Goal: Find contact information: Find contact information

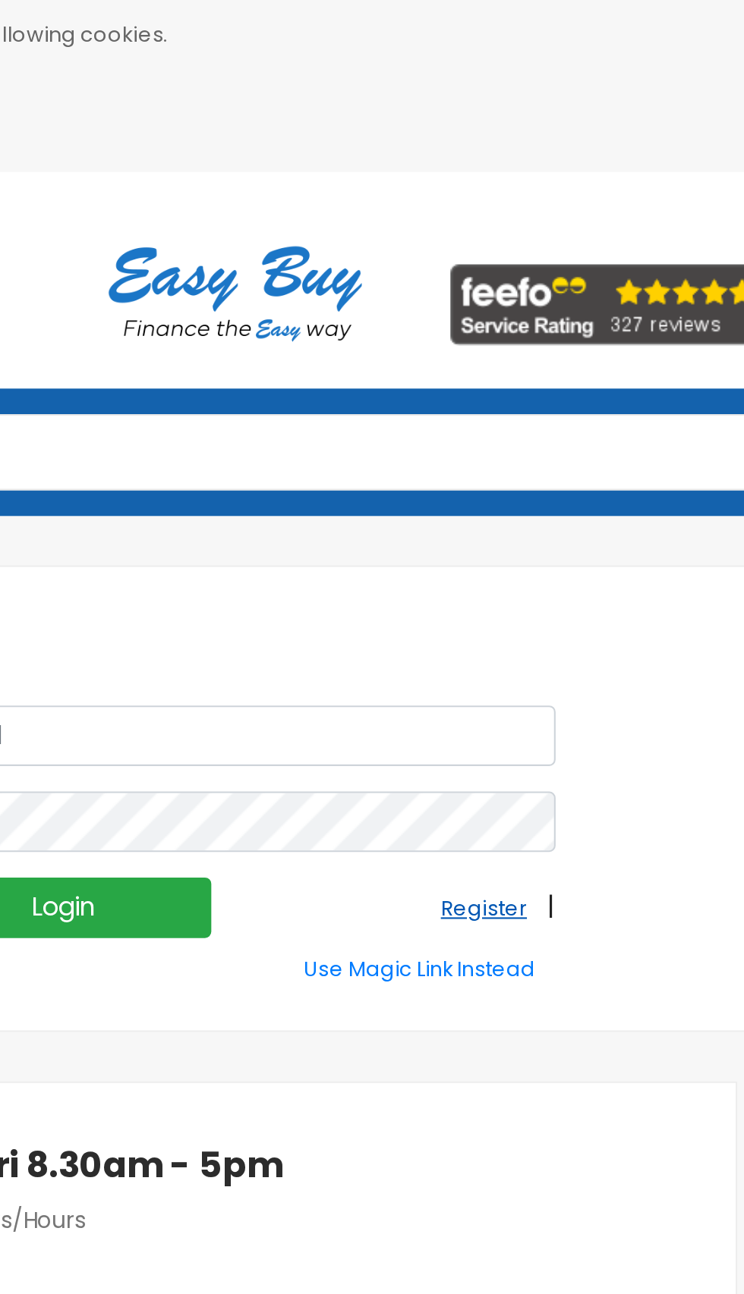
click at [505, 432] on small "Register" at bounding box center [490, 432] width 41 height 13
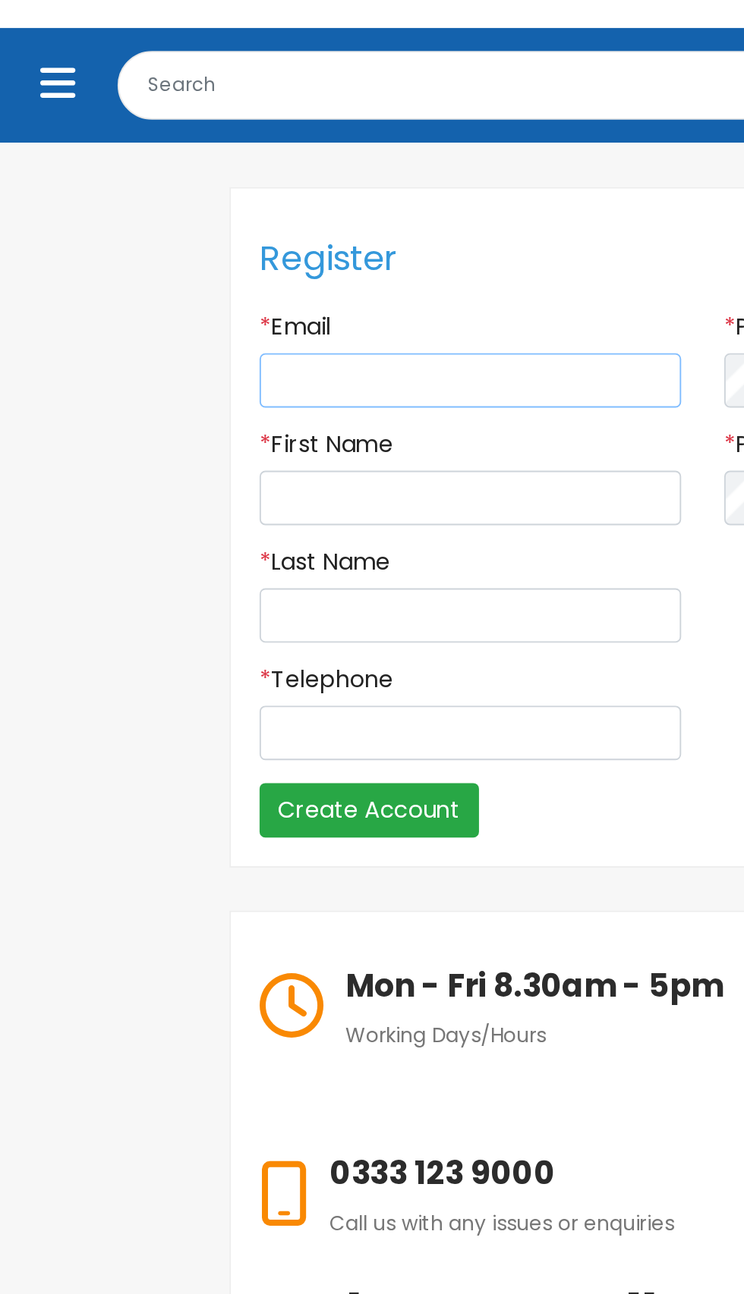
click at [269, 365] on input "Email" at bounding box center [248, 371] width 223 height 29
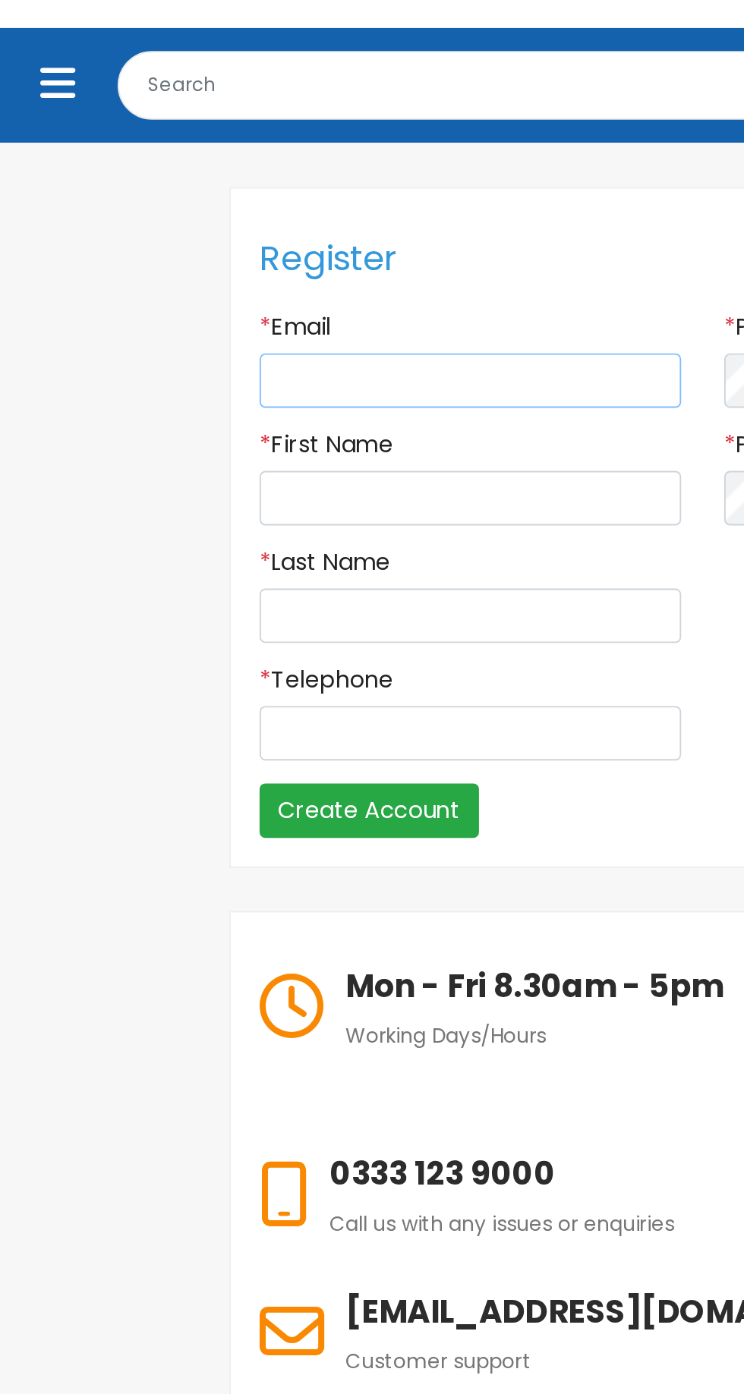
type input "tammycrossley@outlook.com"
type input "Tammy"
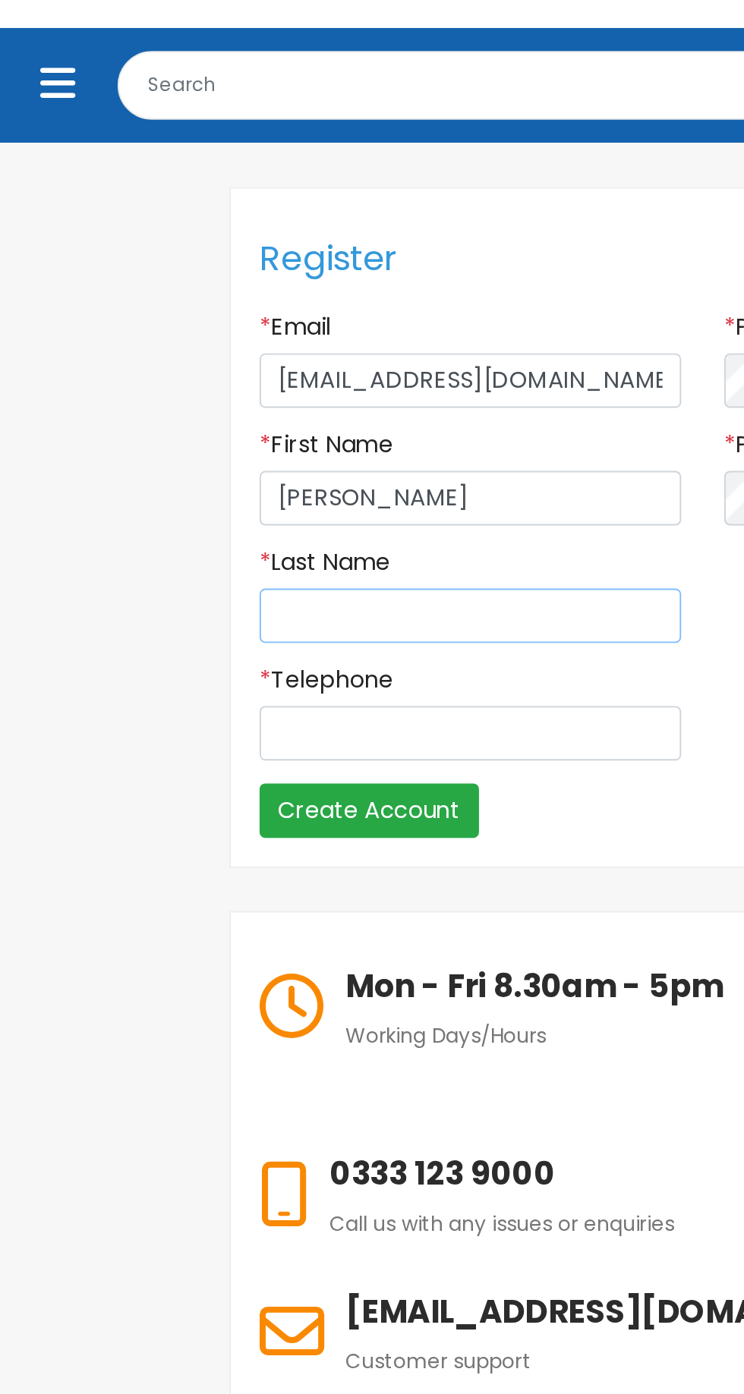
type input "Crossley"
type input "07429888259"
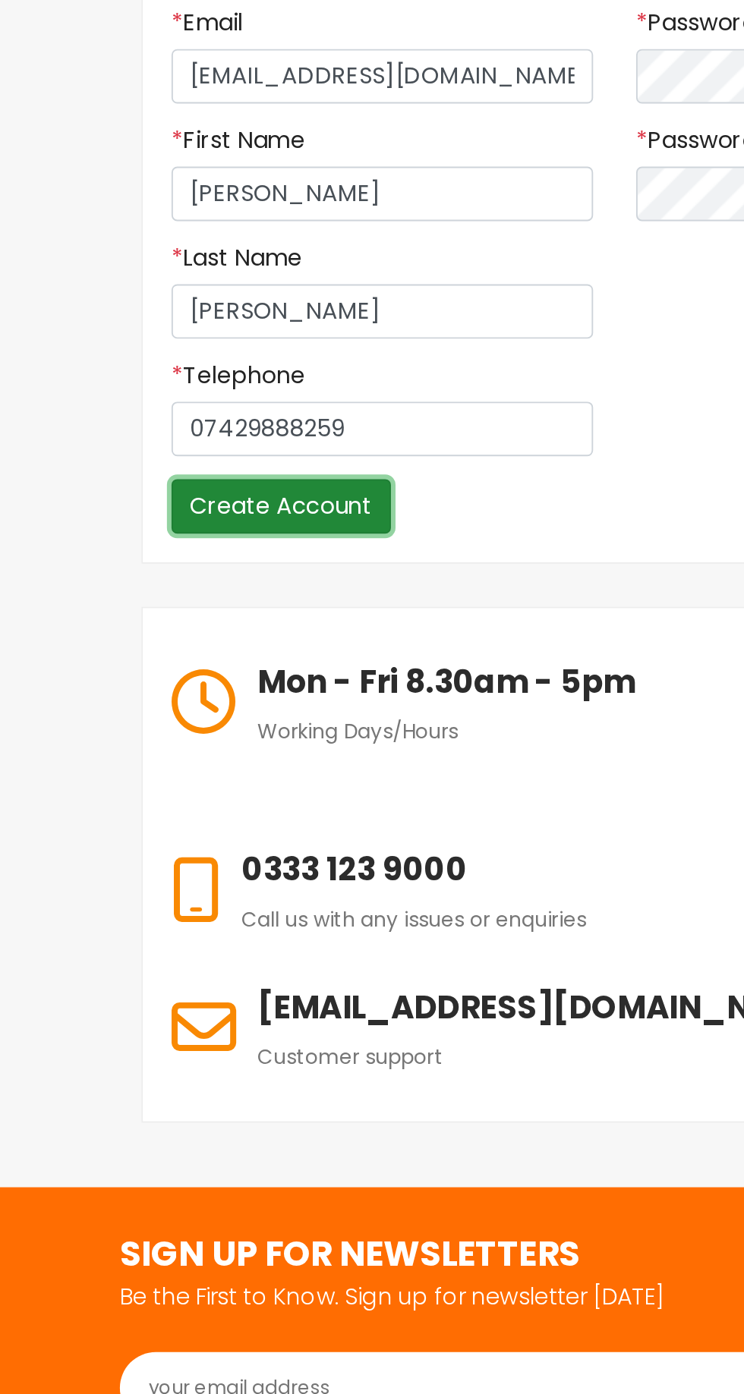
click at [206, 596] on input "Create Account" at bounding box center [195, 599] width 116 height 29
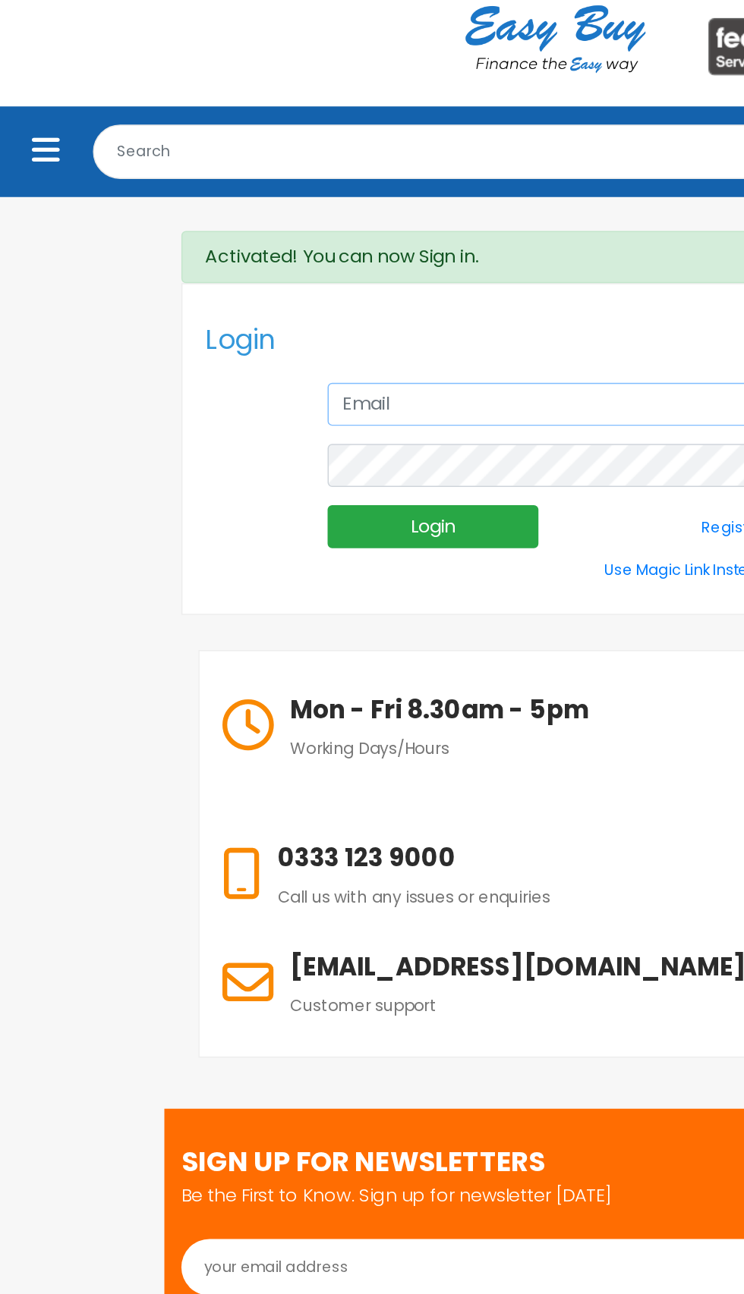
click at [327, 385] on input "text" at bounding box center [371, 384] width 305 height 29
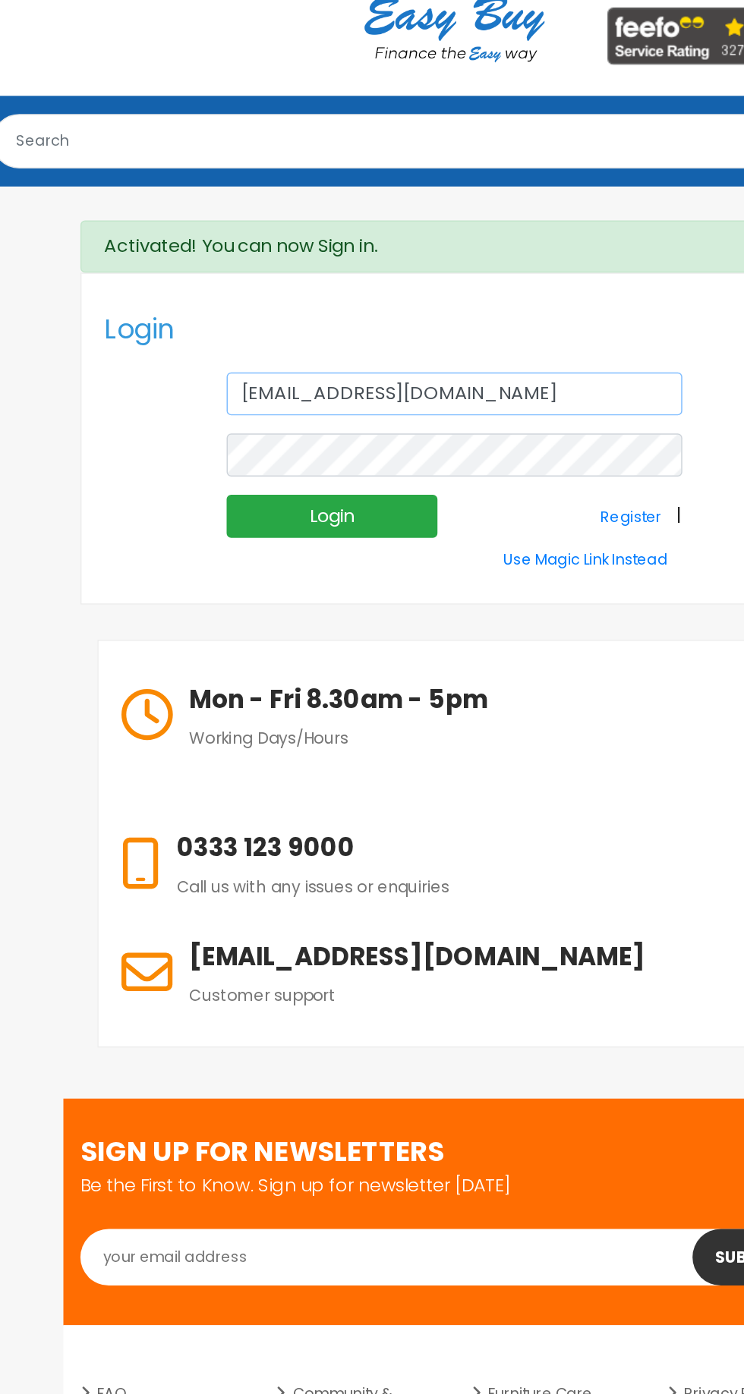
type input "tammycrossley@outlook.com"
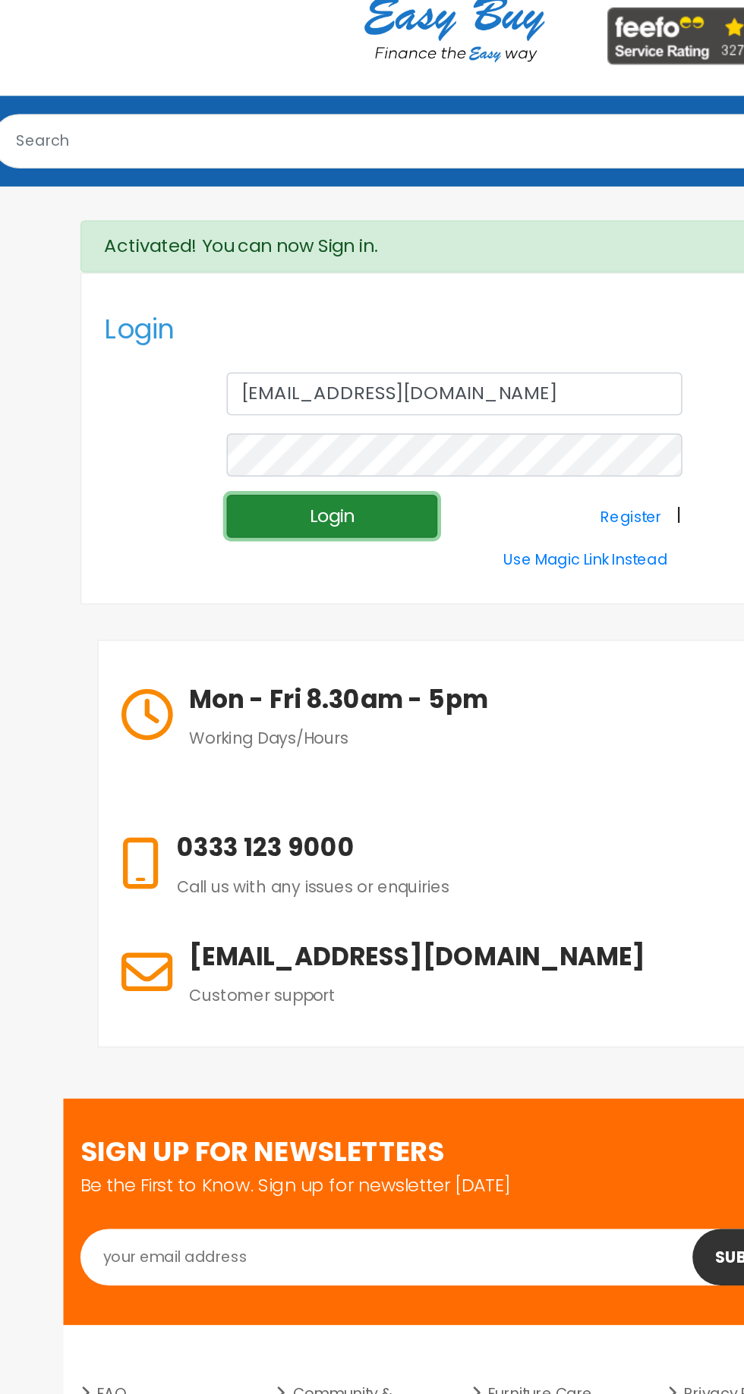
click at [321, 466] on input "Login" at bounding box center [289, 466] width 141 height 29
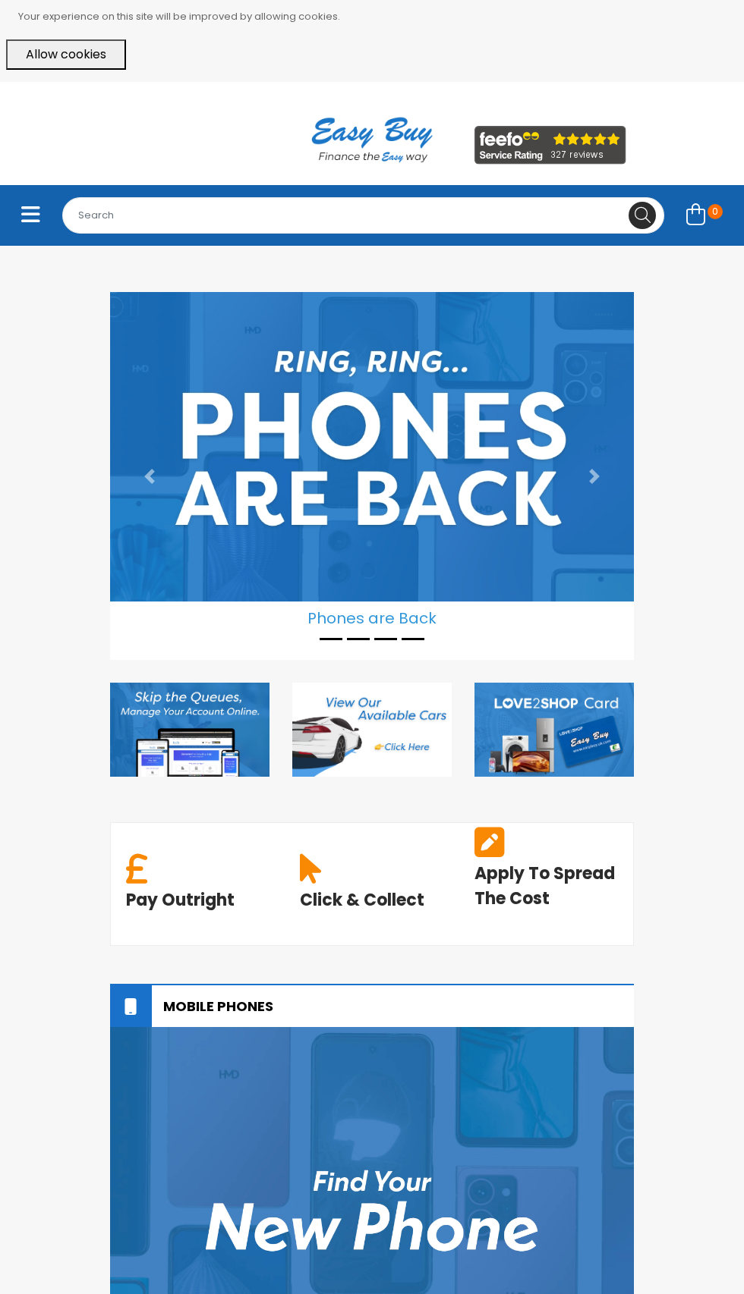
click at [74, 54] on button "Allow cookies" at bounding box center [66, 54] width 120 height 30
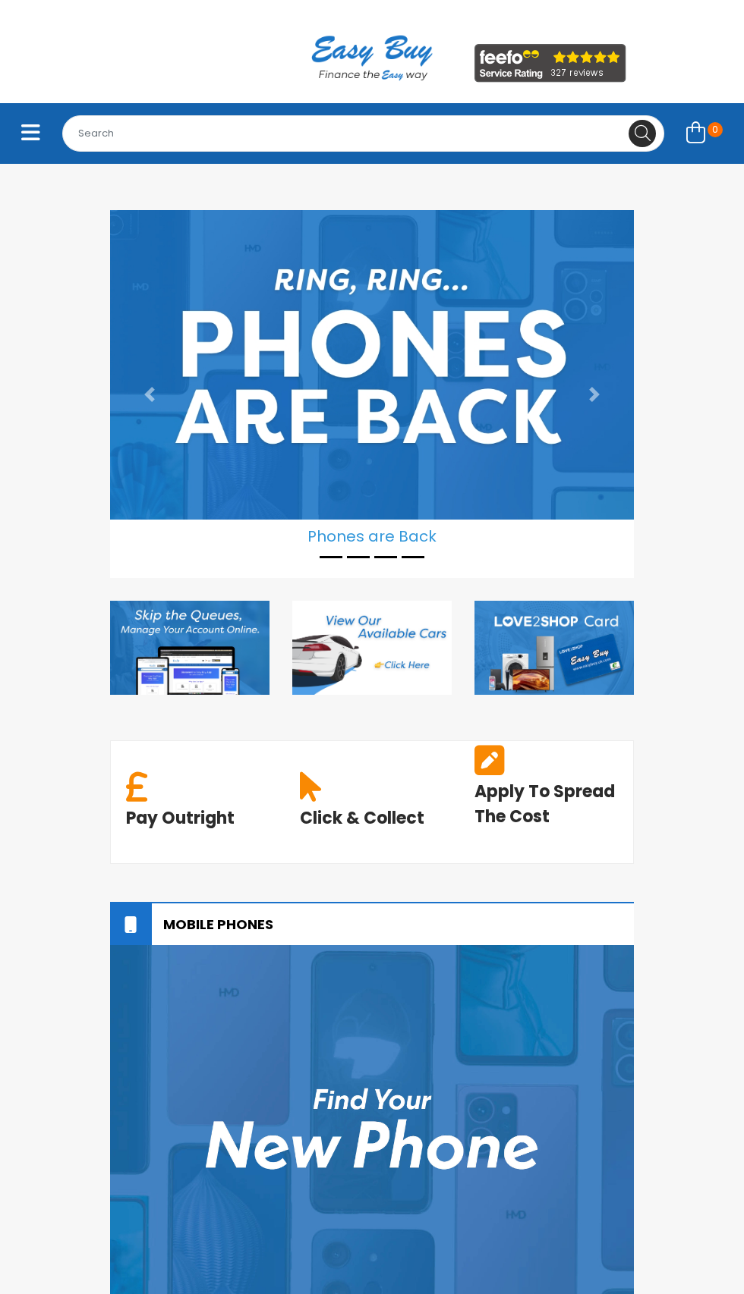
click at [27, 141] on icon "Toggle navigation" at bounding box center [30, 132] width 19 height 21
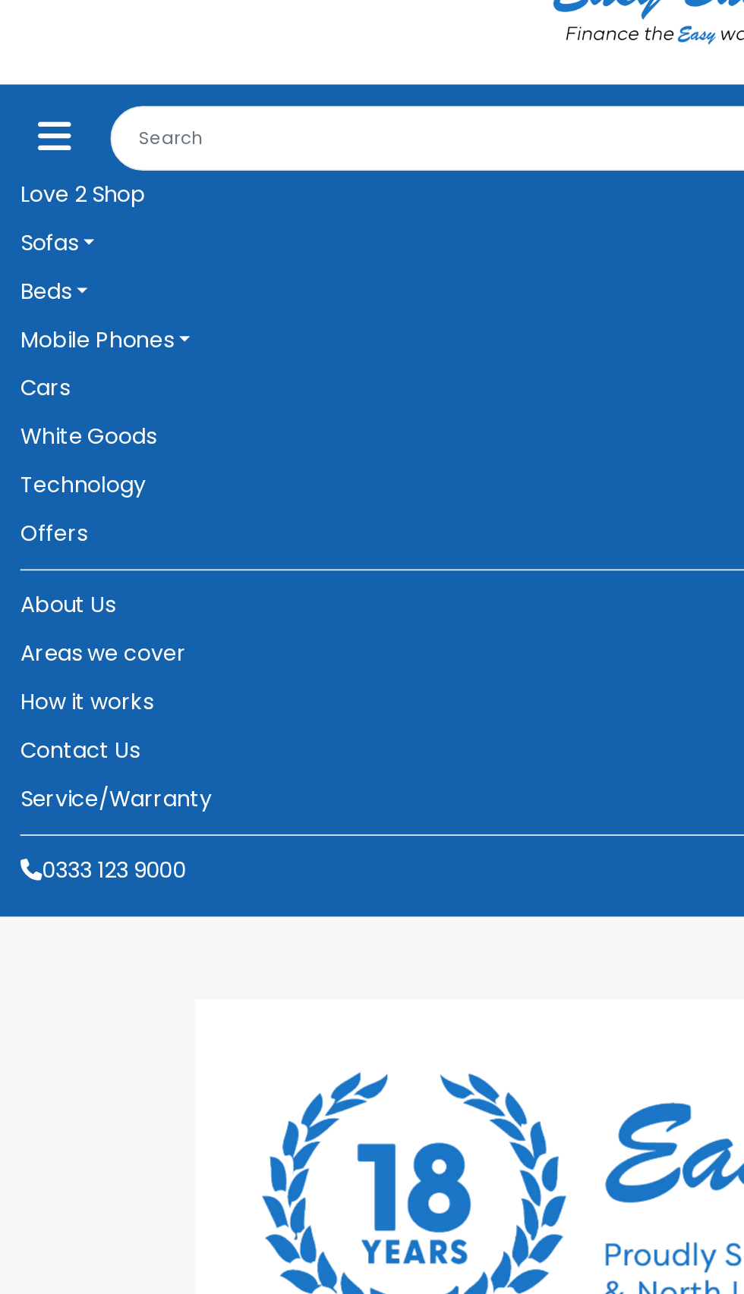
scroll to position [5, 0]
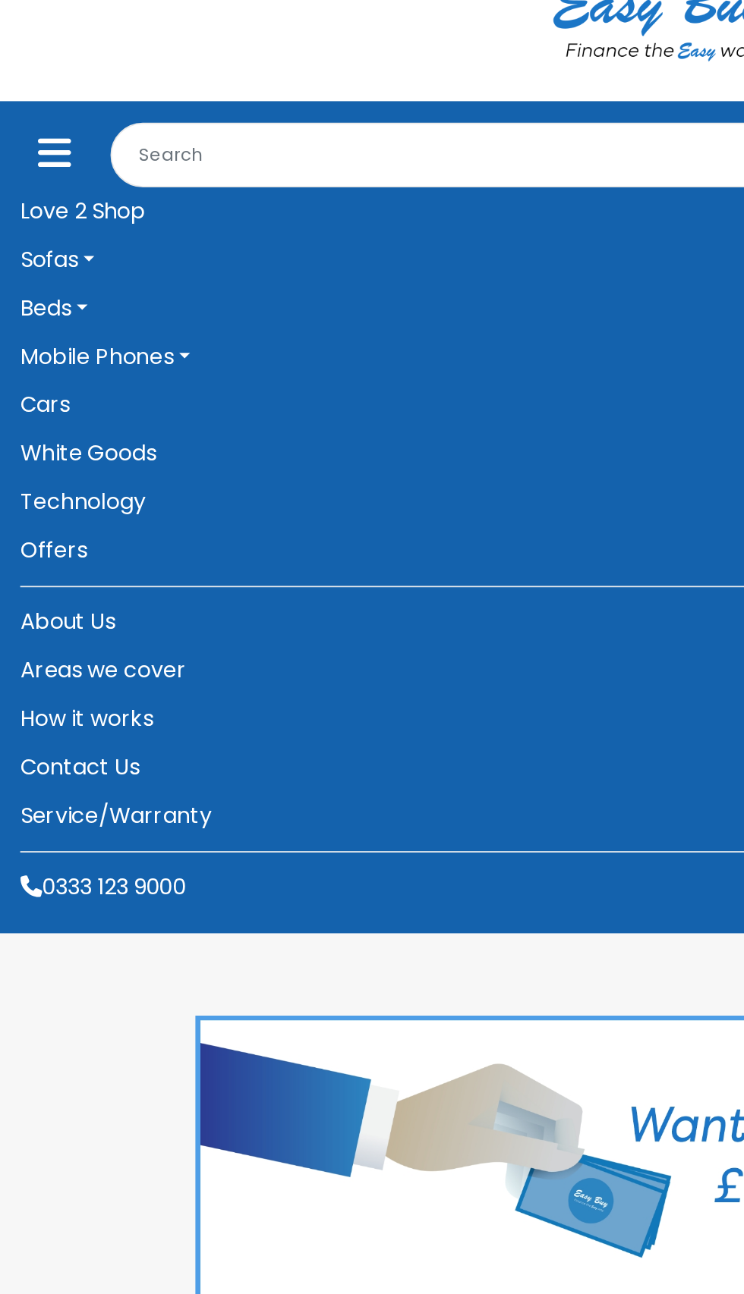
click at [30, 130] on icon "Toggle navigation" at bounding box center [30, 128] width 19 height 21
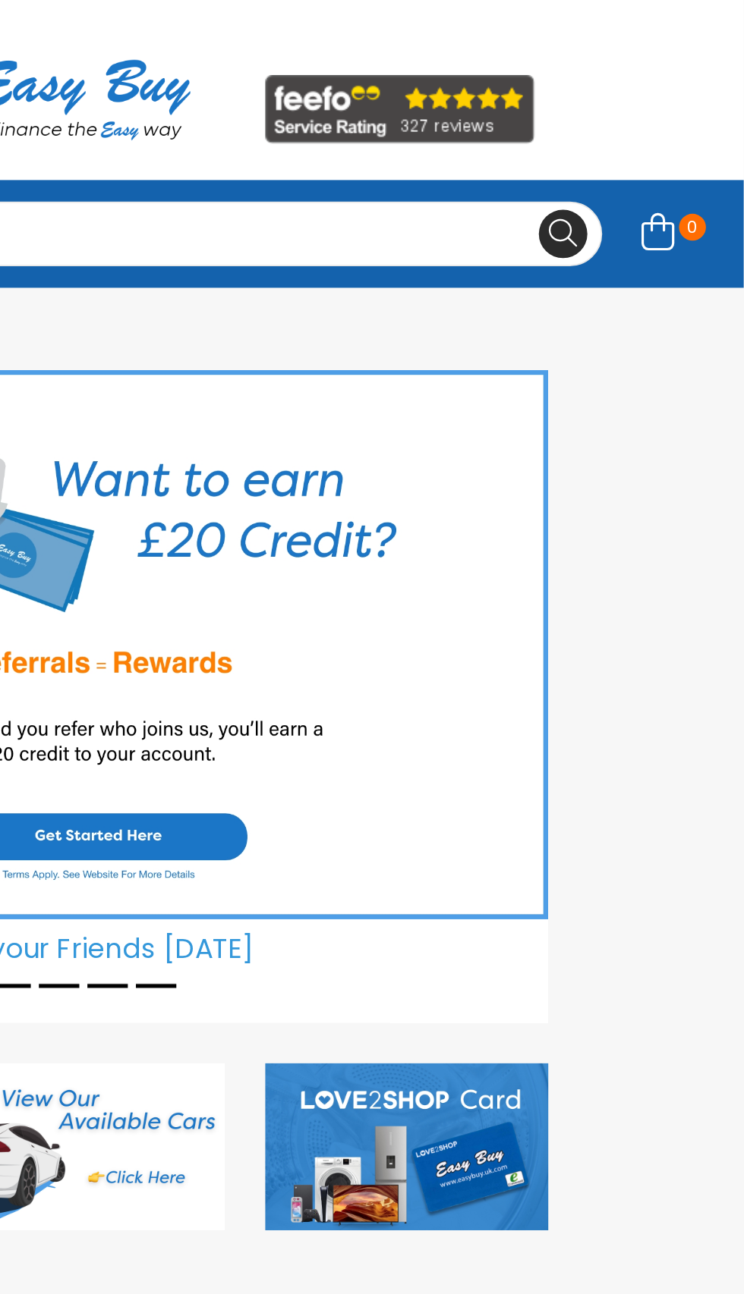
scroll to position [0, 0]
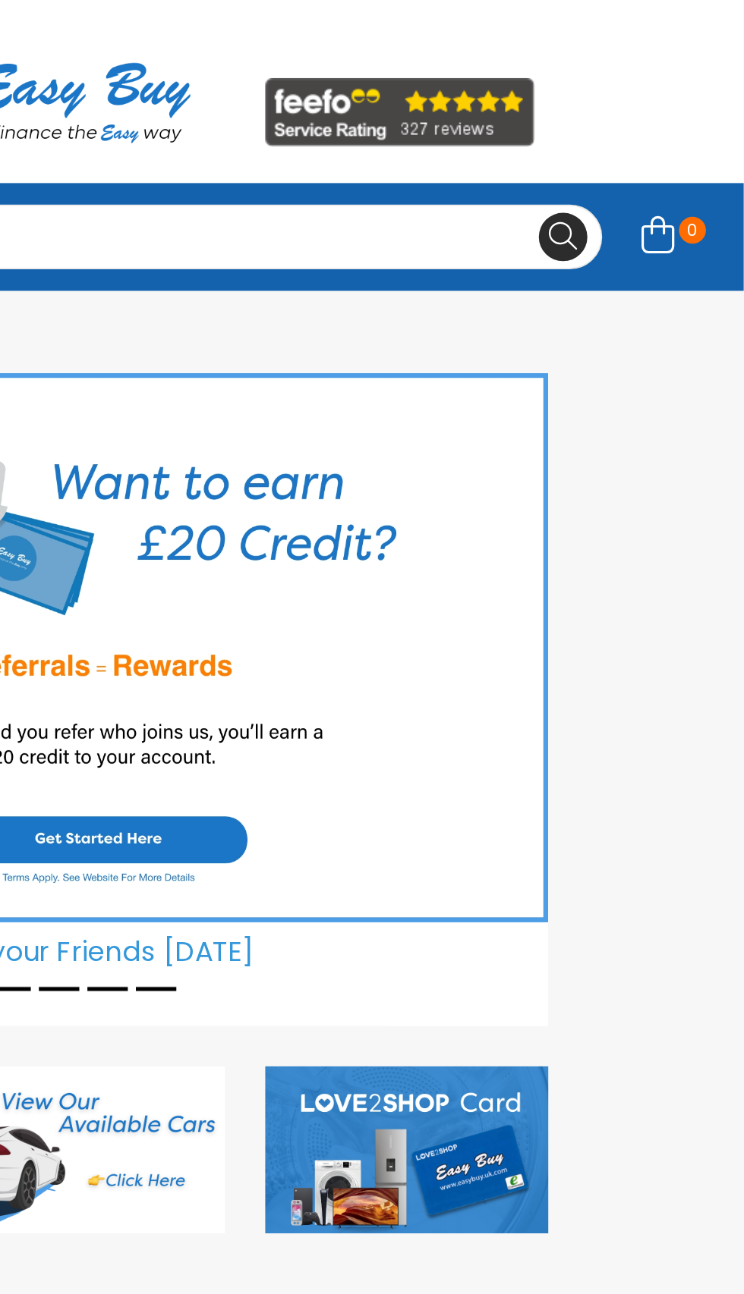
click at [715, 139] on link "0" at bounding box center [704, 134] width 56 height 34
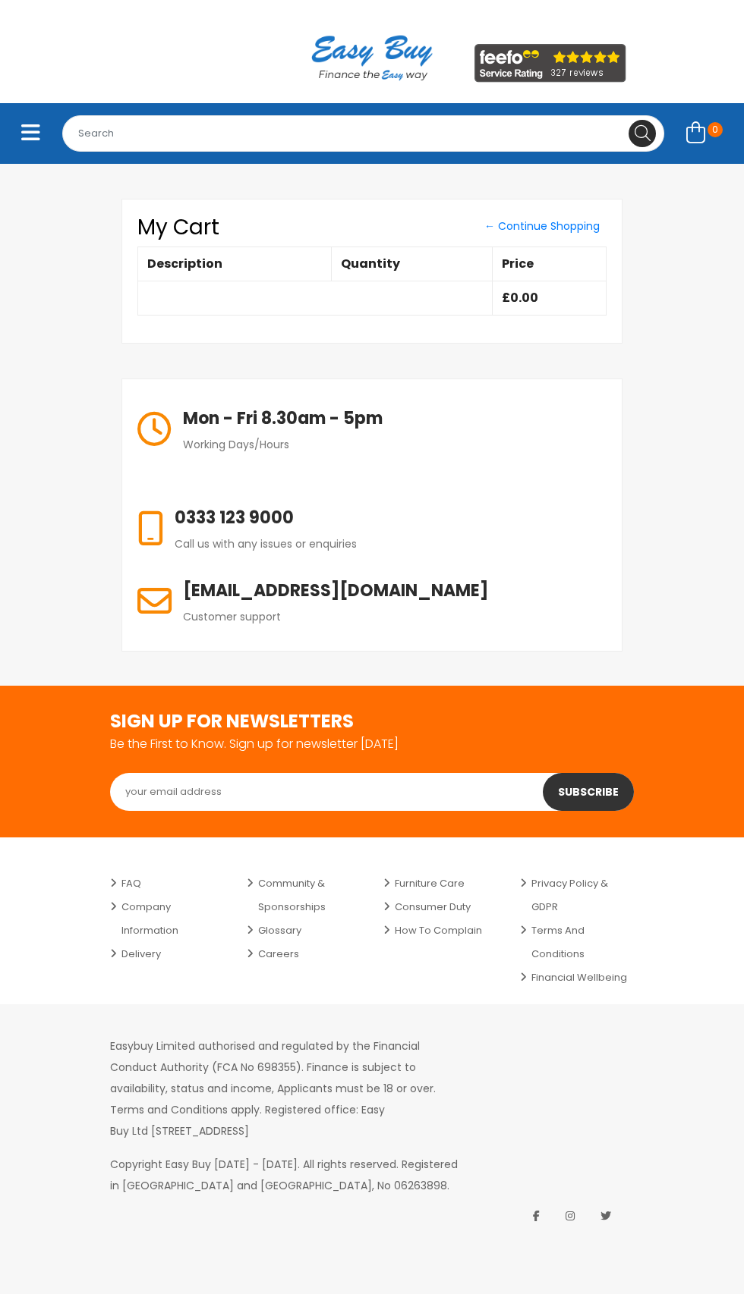
click at [42, 140] on button "Toggle navigation" at bounding box center [30, 134] width 39 height 34
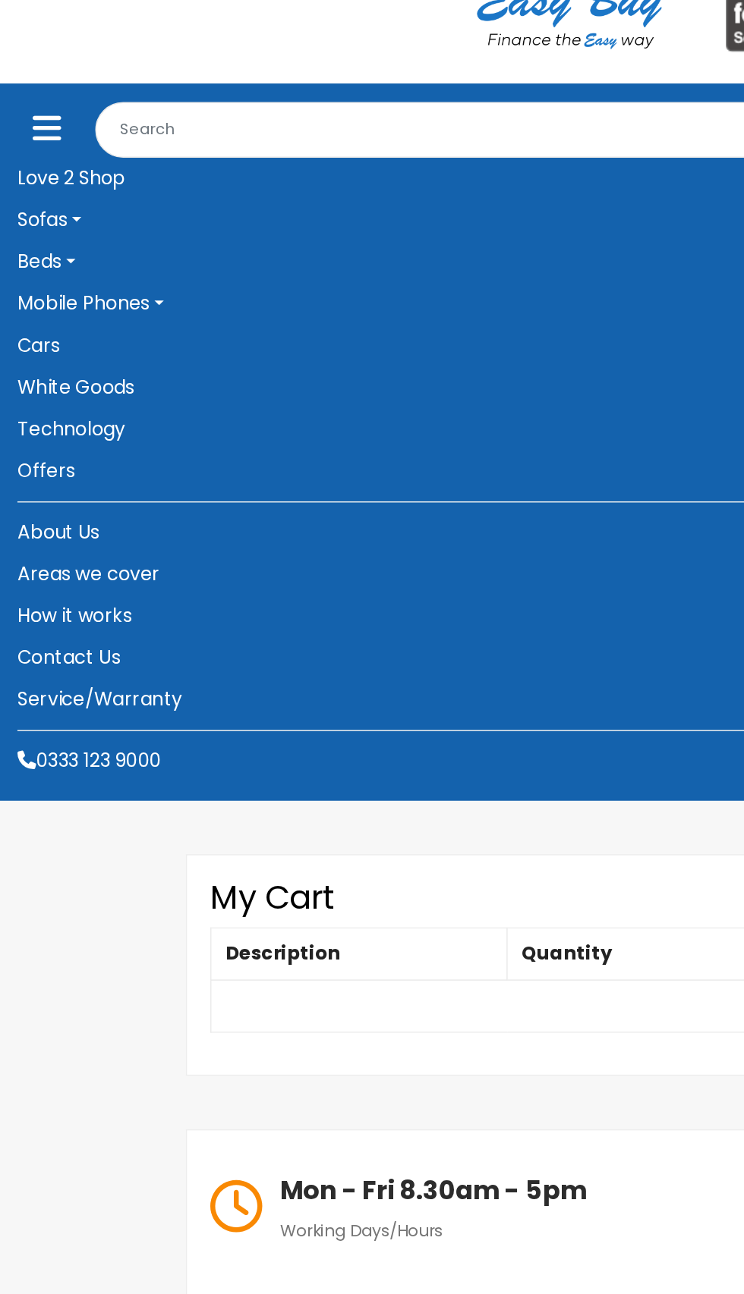
click at [32, 135] on icon "Toggle navigation" at bounding box center [30, 132] width 19 height 21
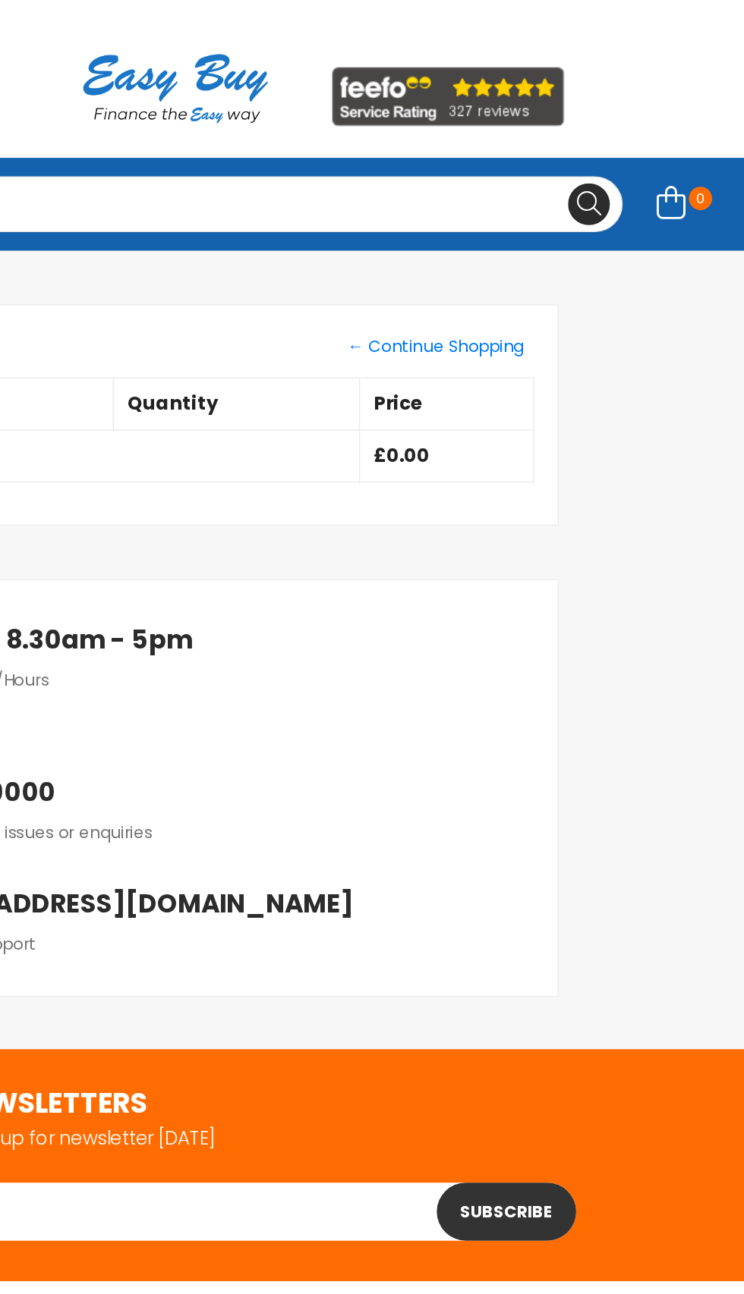
click at [716, 134] on span "0" at bounding box center [714, 129] width 15 height 15
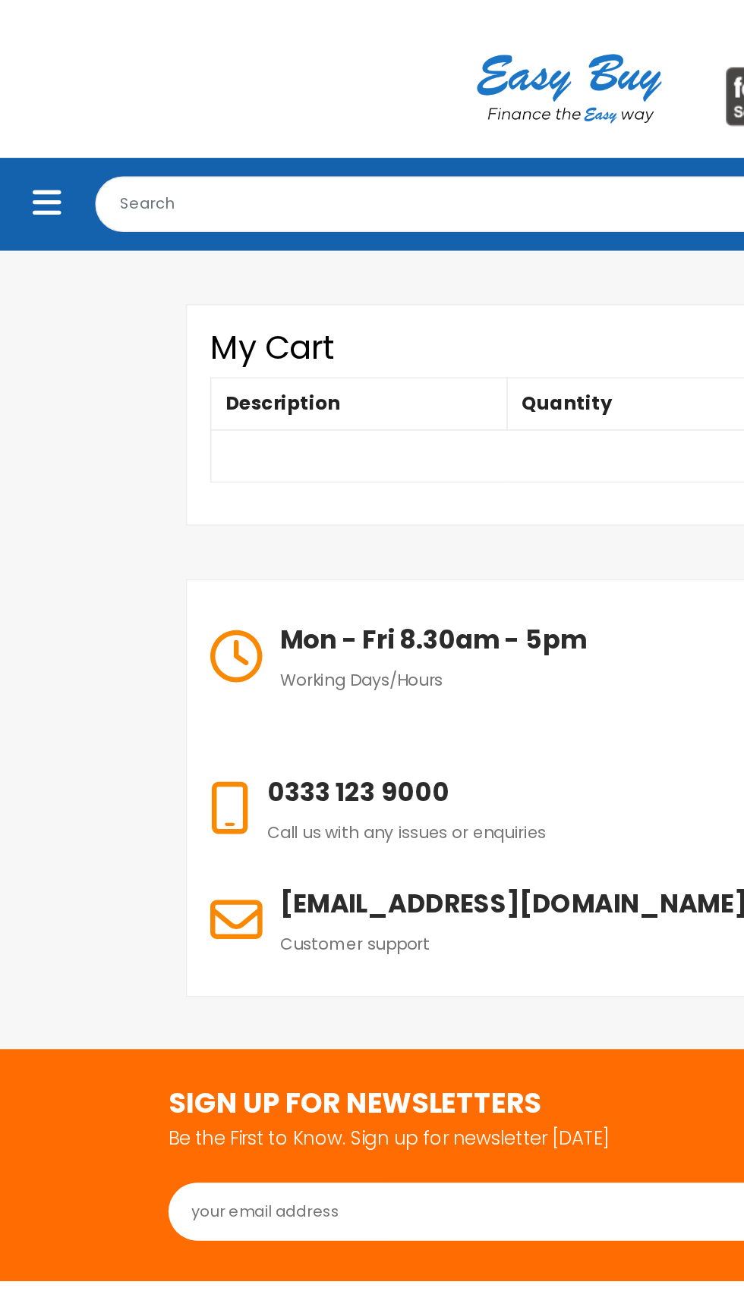
click at [29, 134] on icon "Toggle navigation" at bounding box center [30, 132] width 19 height 21
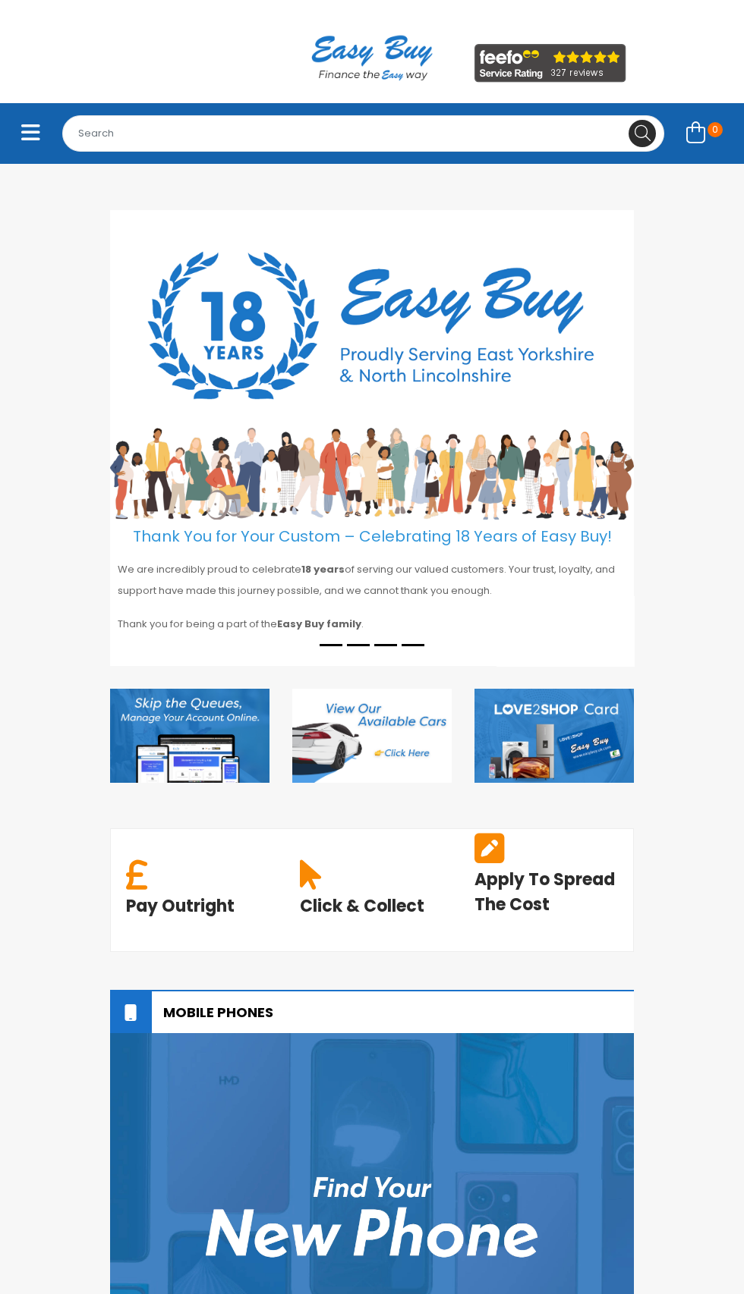
click at [29, 139] on icon "Toggle navigation" at bounding box center [30, 132] width 19 height 21
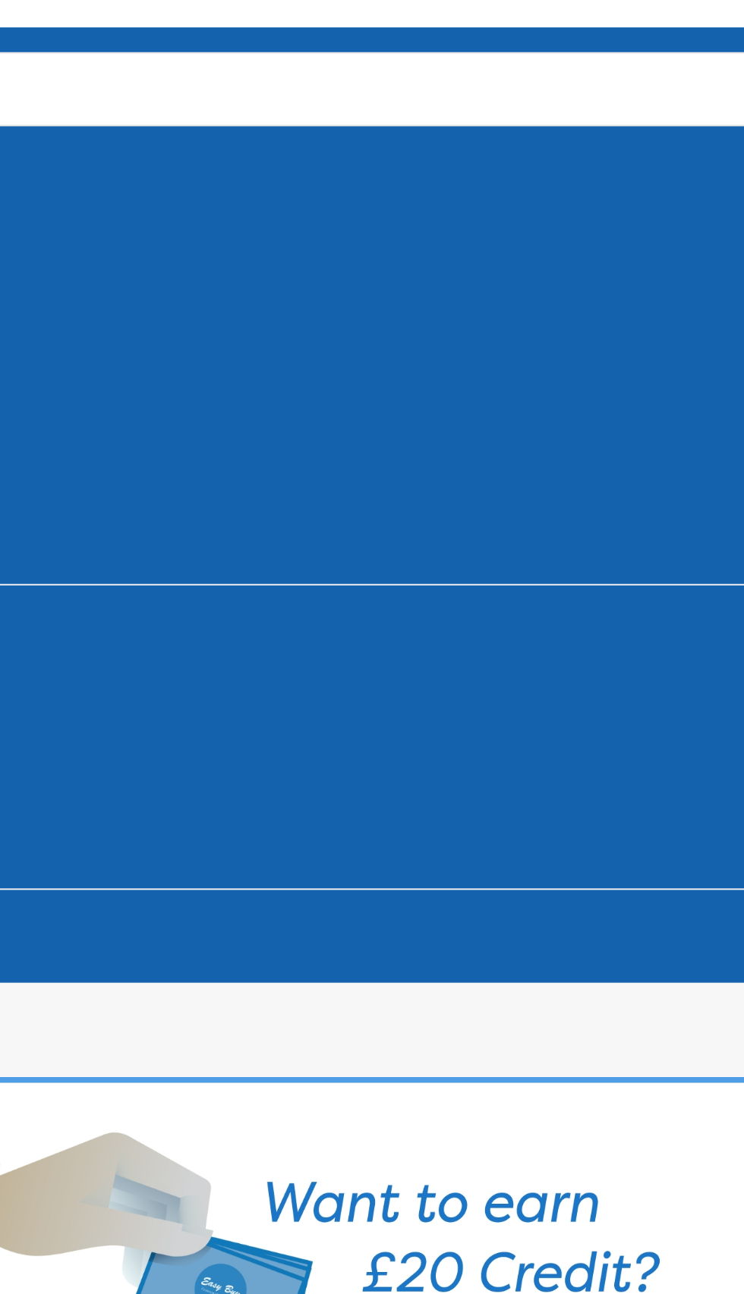
scroll to position [2, 0]
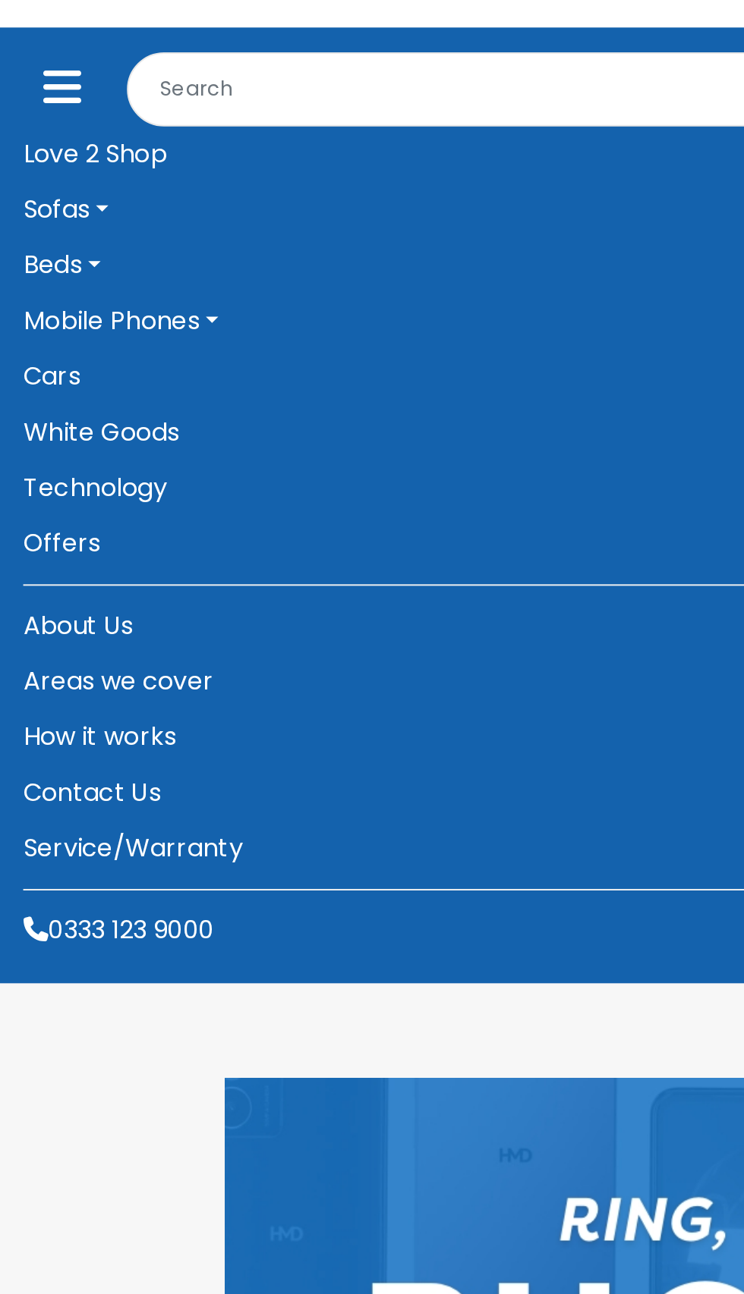
click at [22, 469] on link "Contact Us" at bounding box center [371, 477] width 721 height 27
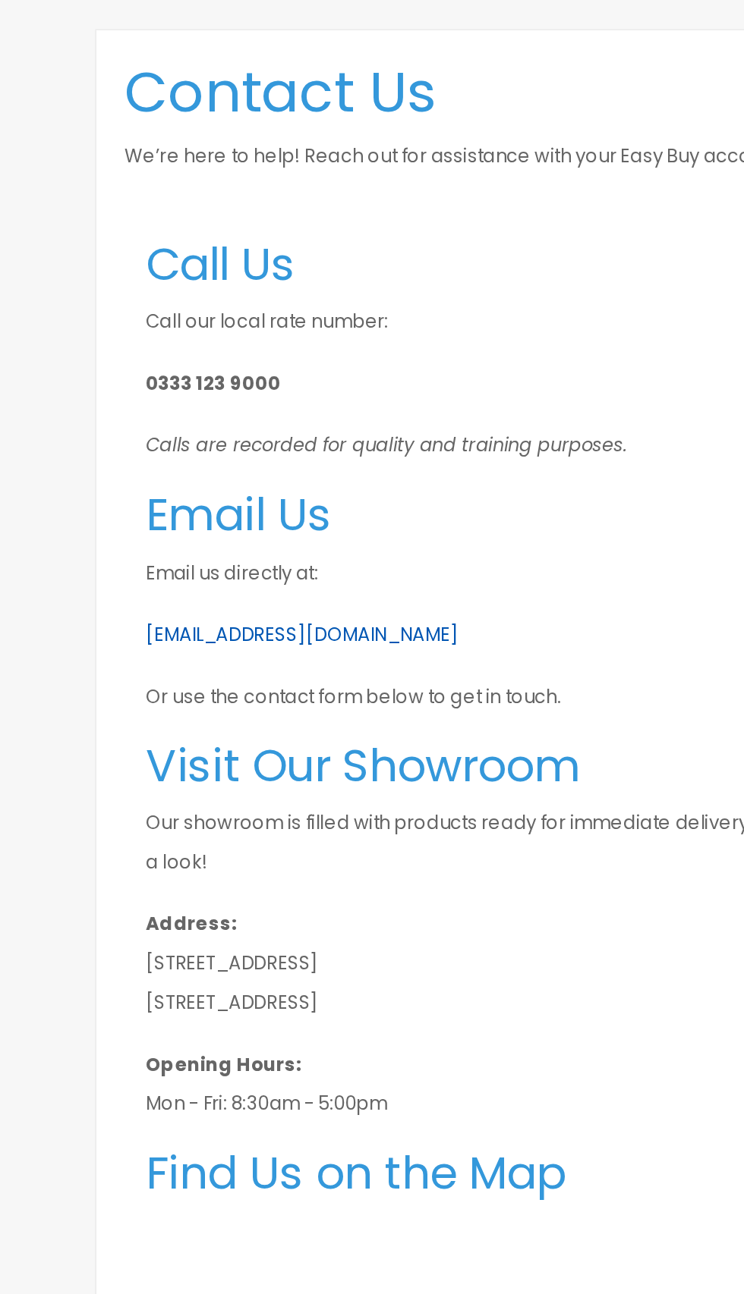
click at [228, 517] on link "[EMAIL_ADDRESS][DOMAIN_NAME]" at bounding box center [233, 515] width 169 height 14
